Goal: Task Accomplishment & Management: Manage account settings

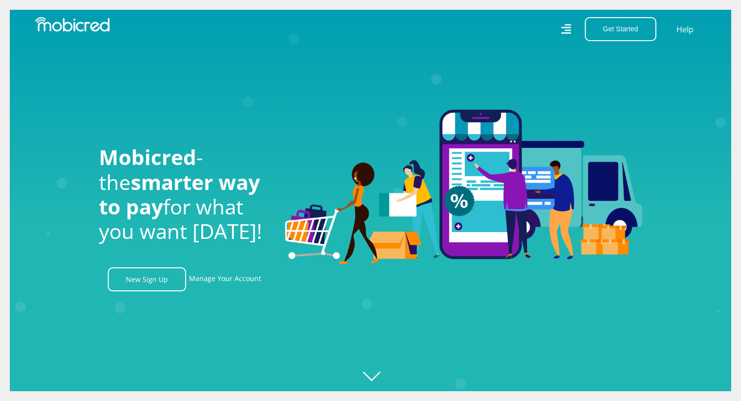
scroll to position [0, 1813]
click at [627, 30] on button "Get Started" at bounding box center [619, 29] width 71 height 24
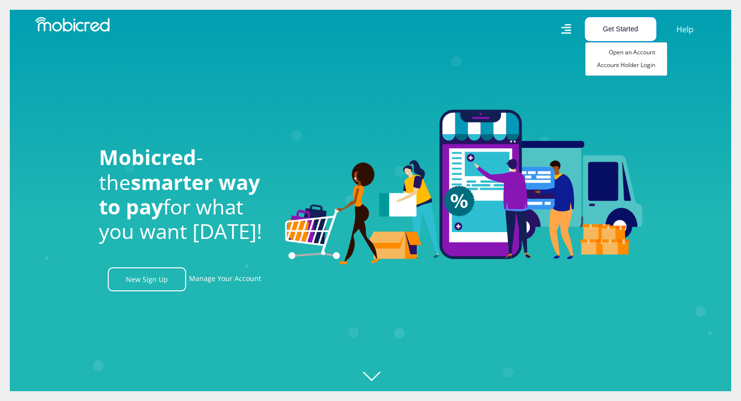
scroll to position [0, 2232]
click at [625, 67] on link "Account Holder Login" at bounding box center [626, 65] width 82 height 13
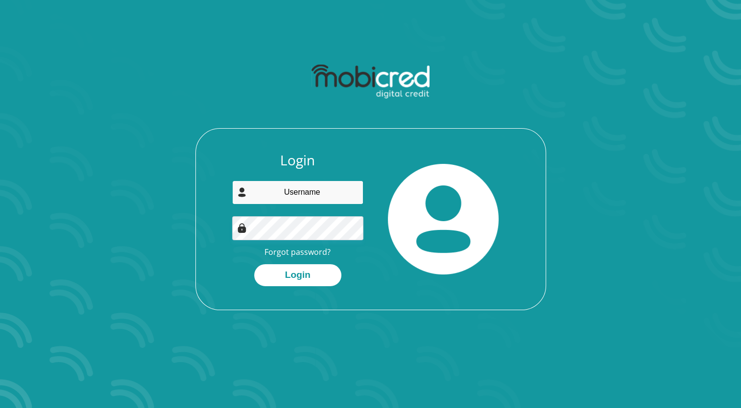
click at [317, 191] on input "email" at bounding box center [297, 193] width 131 height 24
type input "[EMAIL_ADDRESS][DOMAIN_NAME]"
click at [302, 251] on link "Forgot password?" at bounding box center [297, 252] width 66 height 11
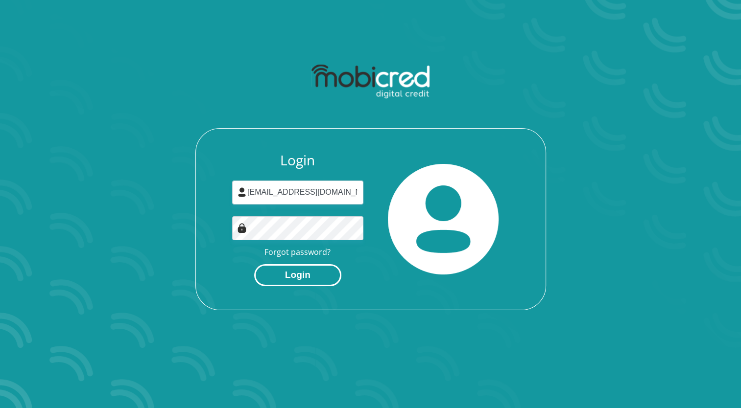
click at [316, 278] on button "Login" at bounding box center [297, 275] width 87 height 22
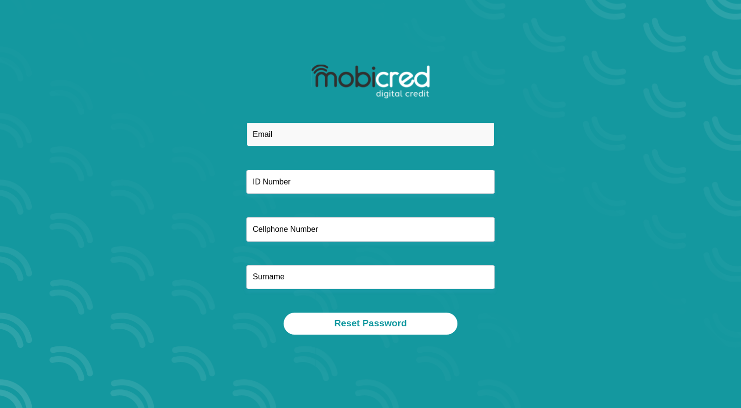
click at [290, 133] on input "email" at bounding box center [370, 134] width 248 height 24
type input "[EMAIL_ADDRESS][DOMAIN_NAME]"
type input "9109295858088"
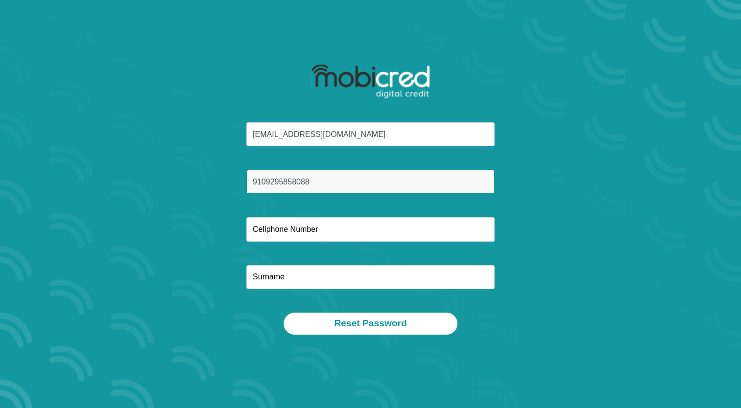
type input "0714248323"
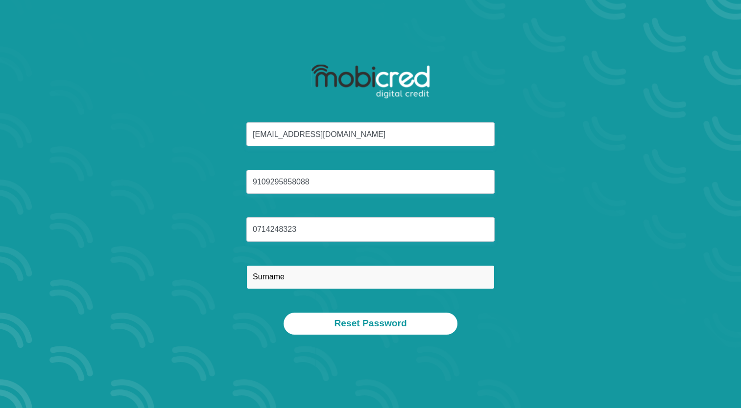
type input "Ngobeni"
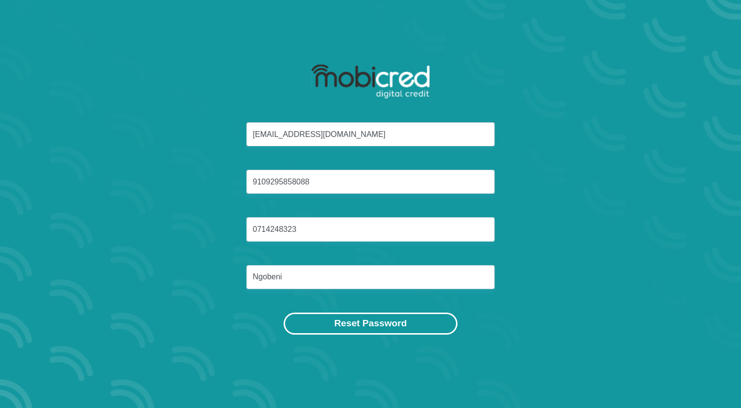
click at [353, 322] on button "Reset Password" at bounding box center [369, 324] width 173 height 22
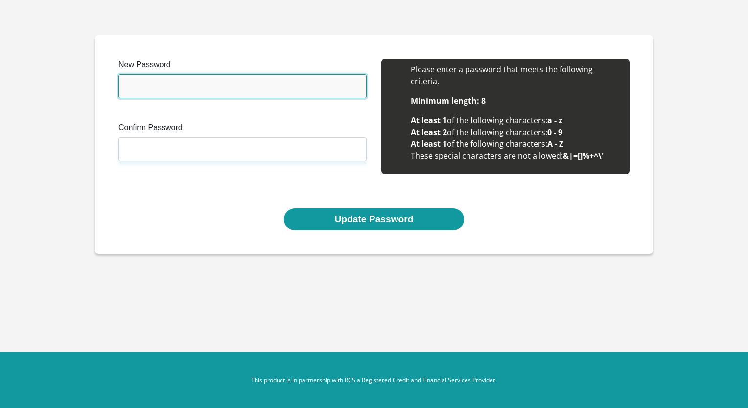
click at [233, 91] on input "New Password" at bounding box center [242, 86] width 248 height 24
click at [227, 91] on input "New Password" at bounding box center [242, 86] width 248 height 24
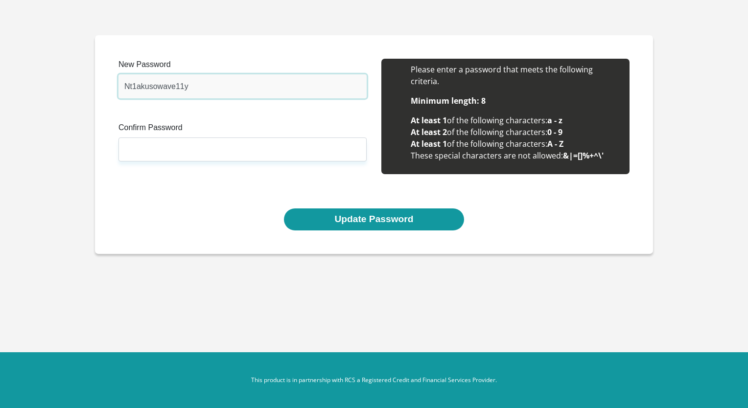
type input "Nt1akusowave11y"
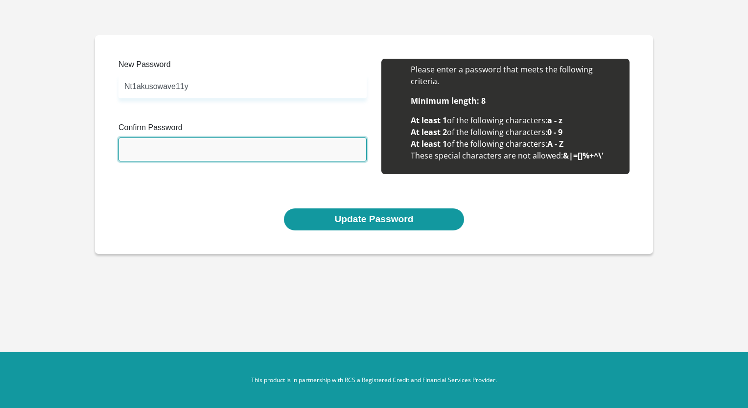
click at [183, 148] on input "Confirm Password" at bounding box center [242, 150] width 248 height 24
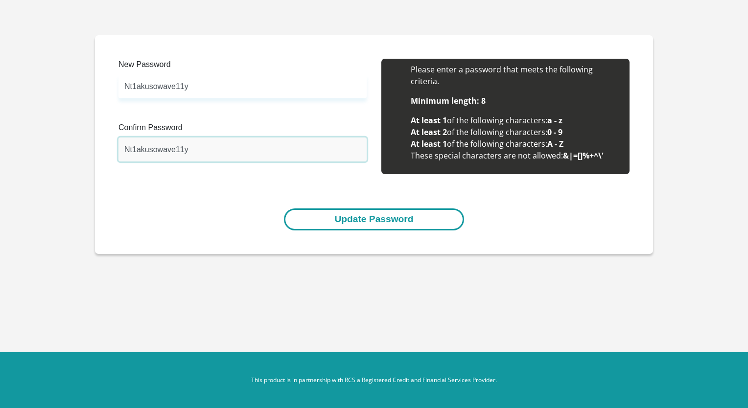
type input "Nt1akusowave11y"
click at [318, 220] on button "Update Password" at bounding box center [374, 220] width 180 height 22
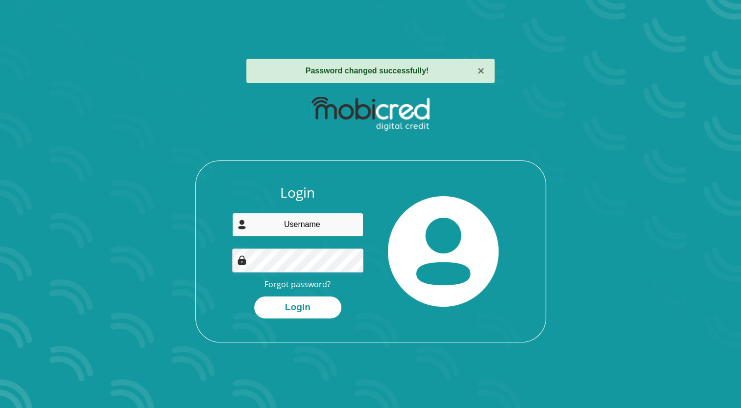
click at [311, 222] on input "email" at bounding box center [297, 225] width 131 height 24
type input "vellyngbn@gmail.com"
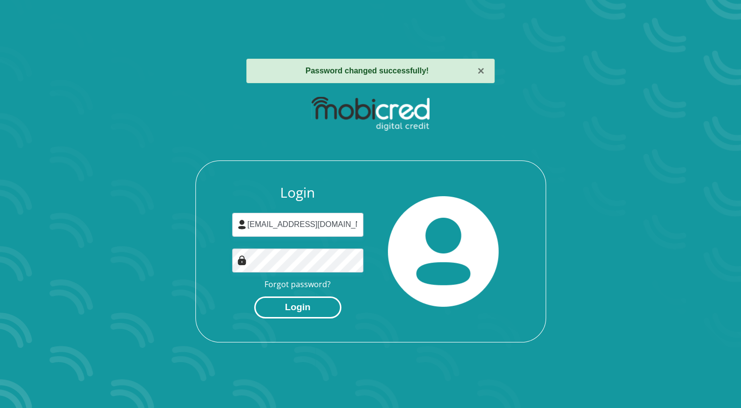
click at [300, 308] on button "Login" at bounding box center [297, 308] width 87 height 22
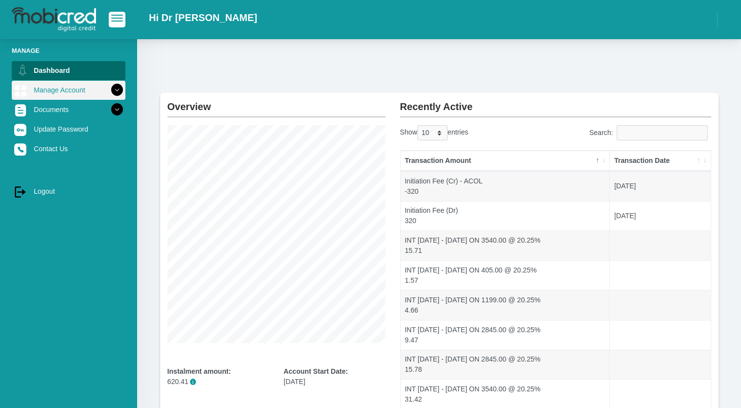
click at [77, 92] on link "Manage Account" at bounding box center [69, 90] width 114 height 19
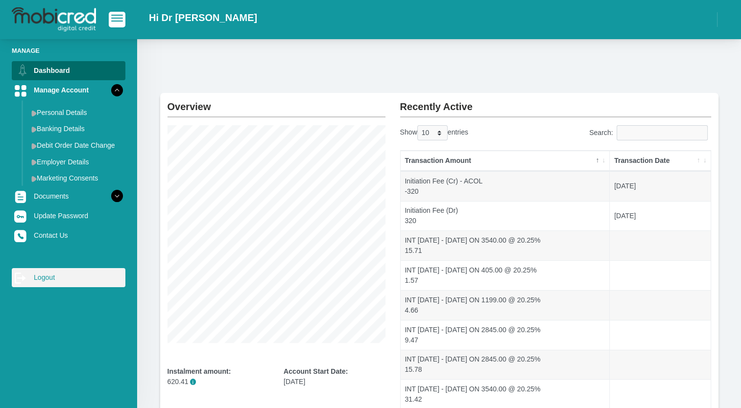
click at [43, 279] on link "log out Logout" at bounding box center [69, 277] width 114 height 19
